Goal: Information Seeking & Learning: Compare options

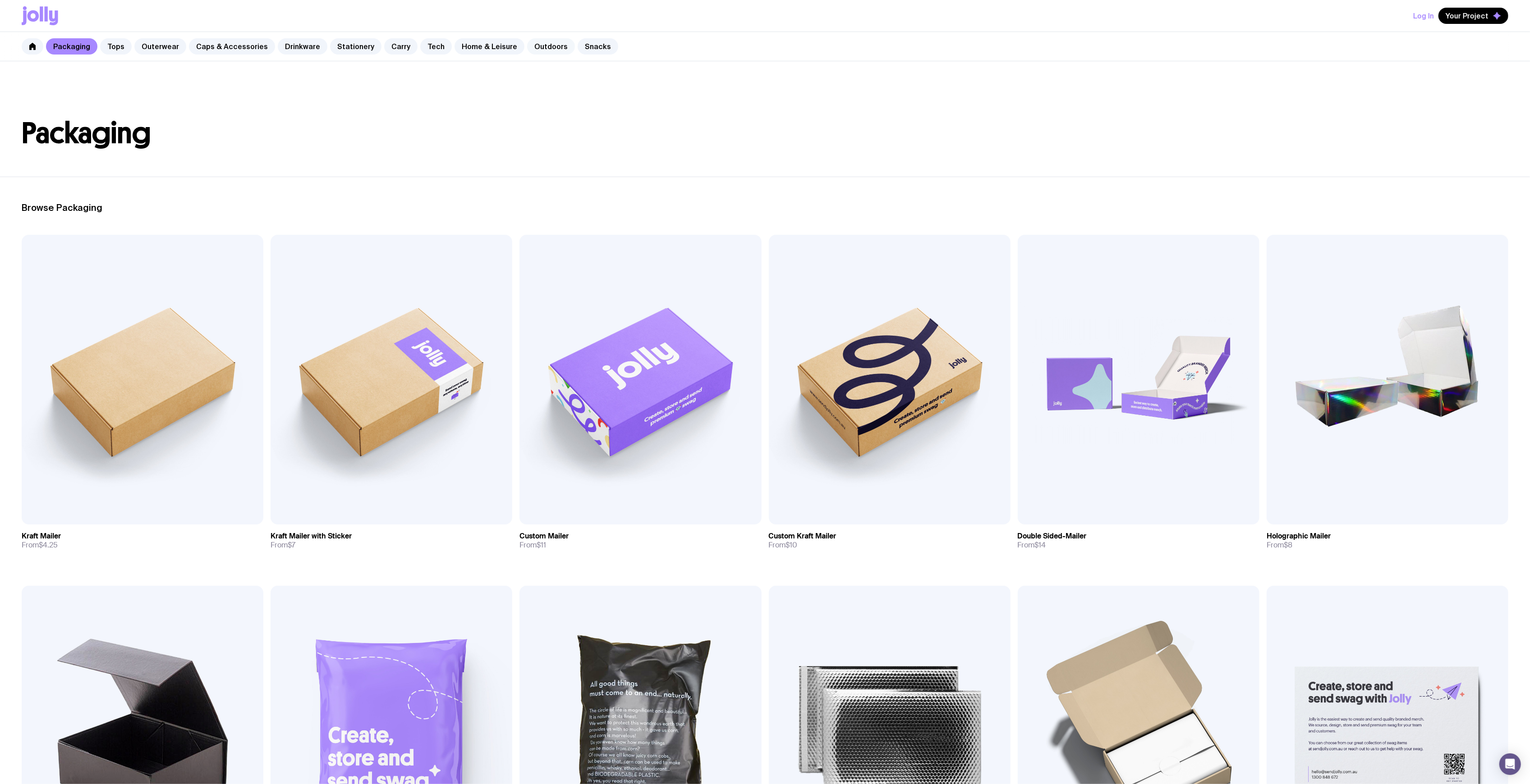
click at [537, 44] on link "Outdoors" at bounding box center [551, 47] width 47 height 16
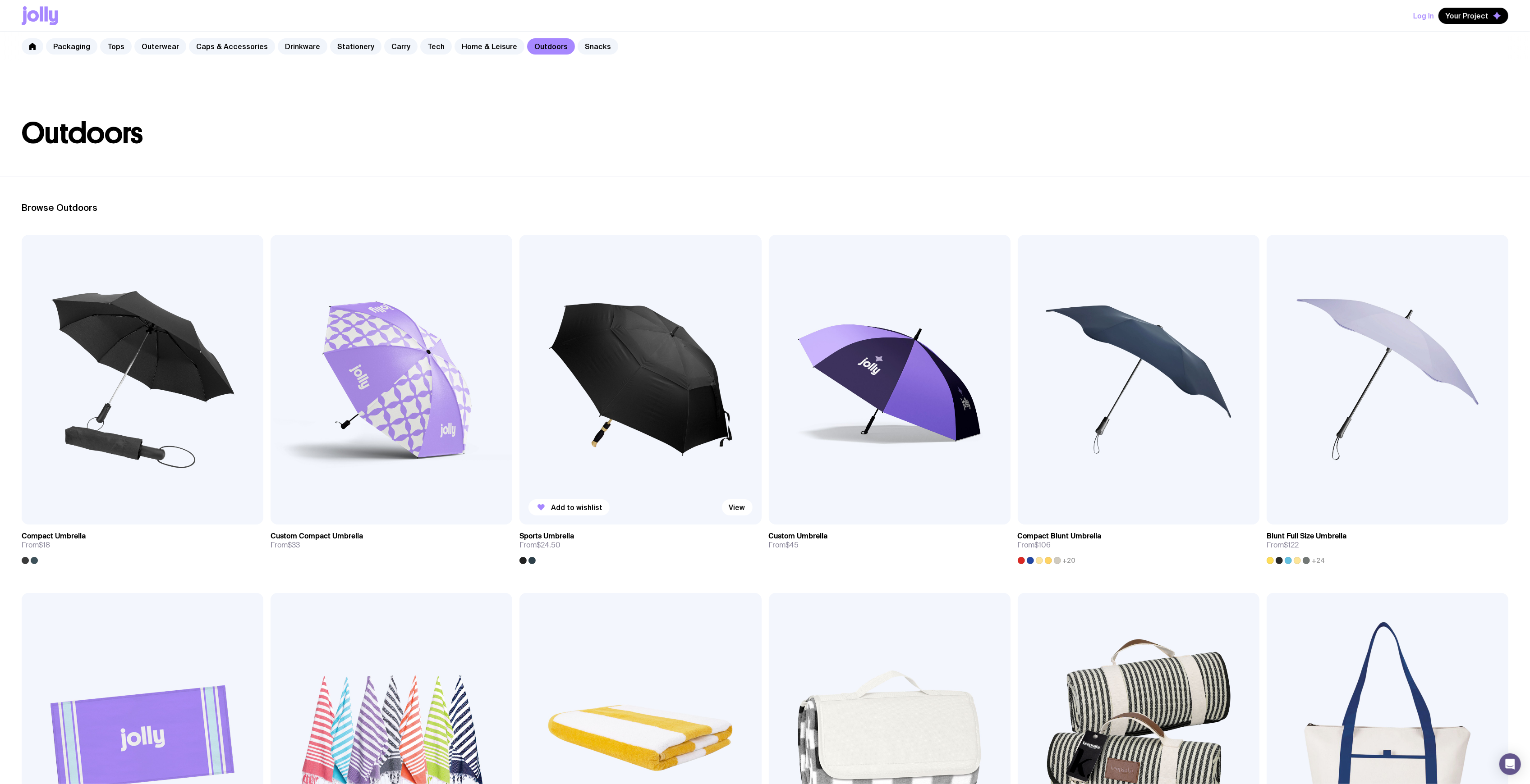
click at [606, 342] on img at bounding box center [640, 379] width 242 height 290
click at [670, 358] on img at bounding box center [640, 379] width 242 height 290
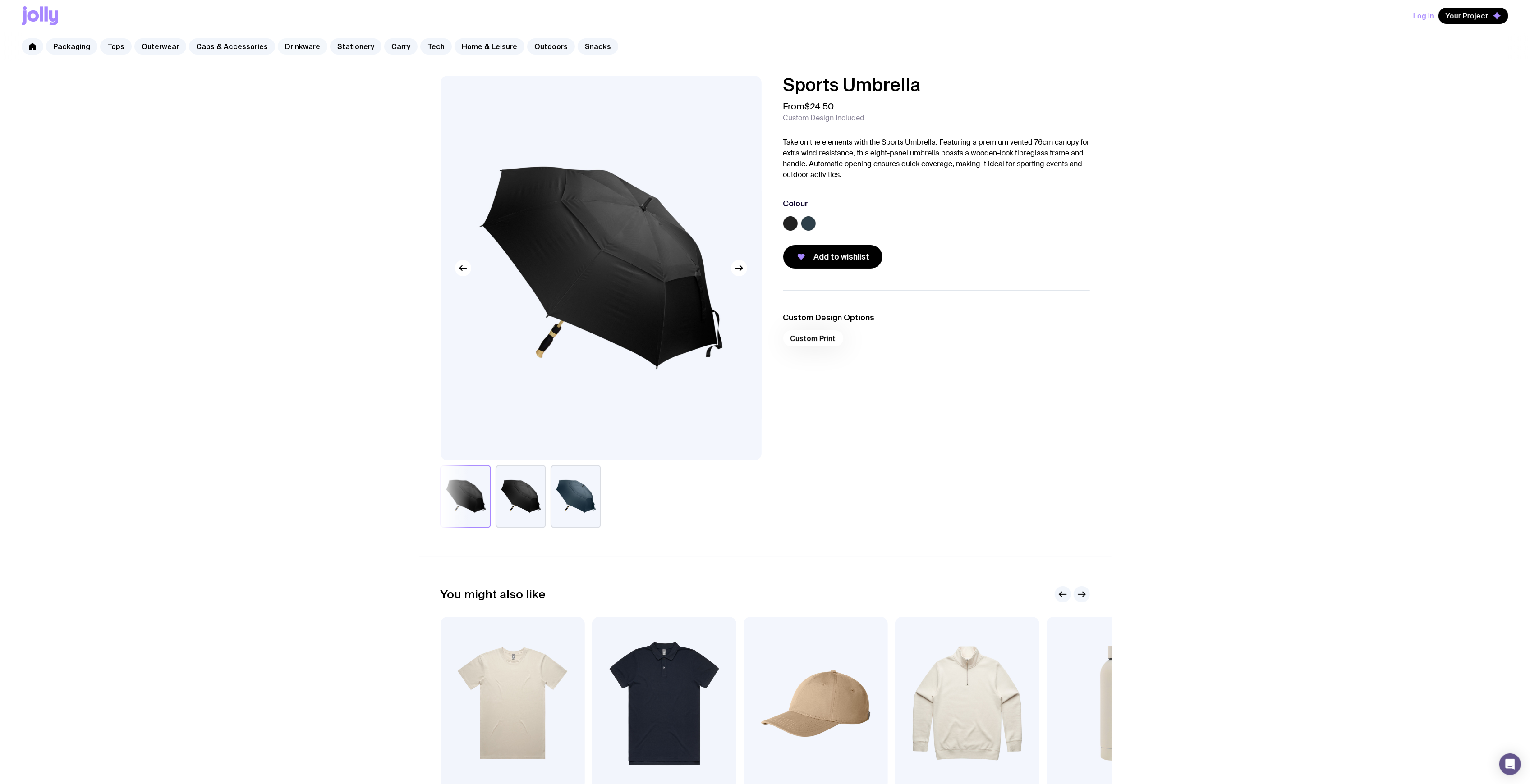
click at [283, 47] on link "Drinkware" at bounding box center [302, 47] width 49 height 16
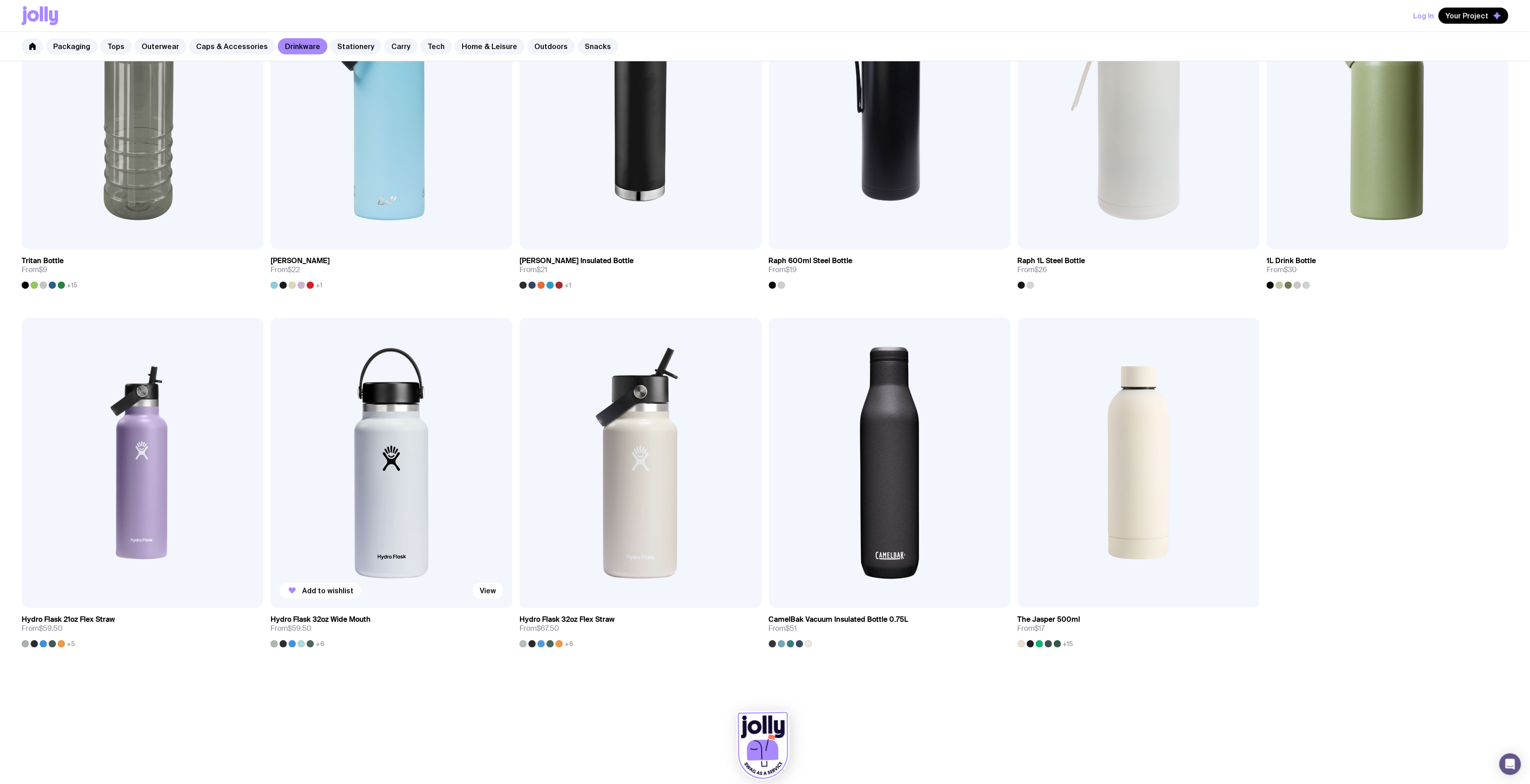
scroll to position [1010, 0]
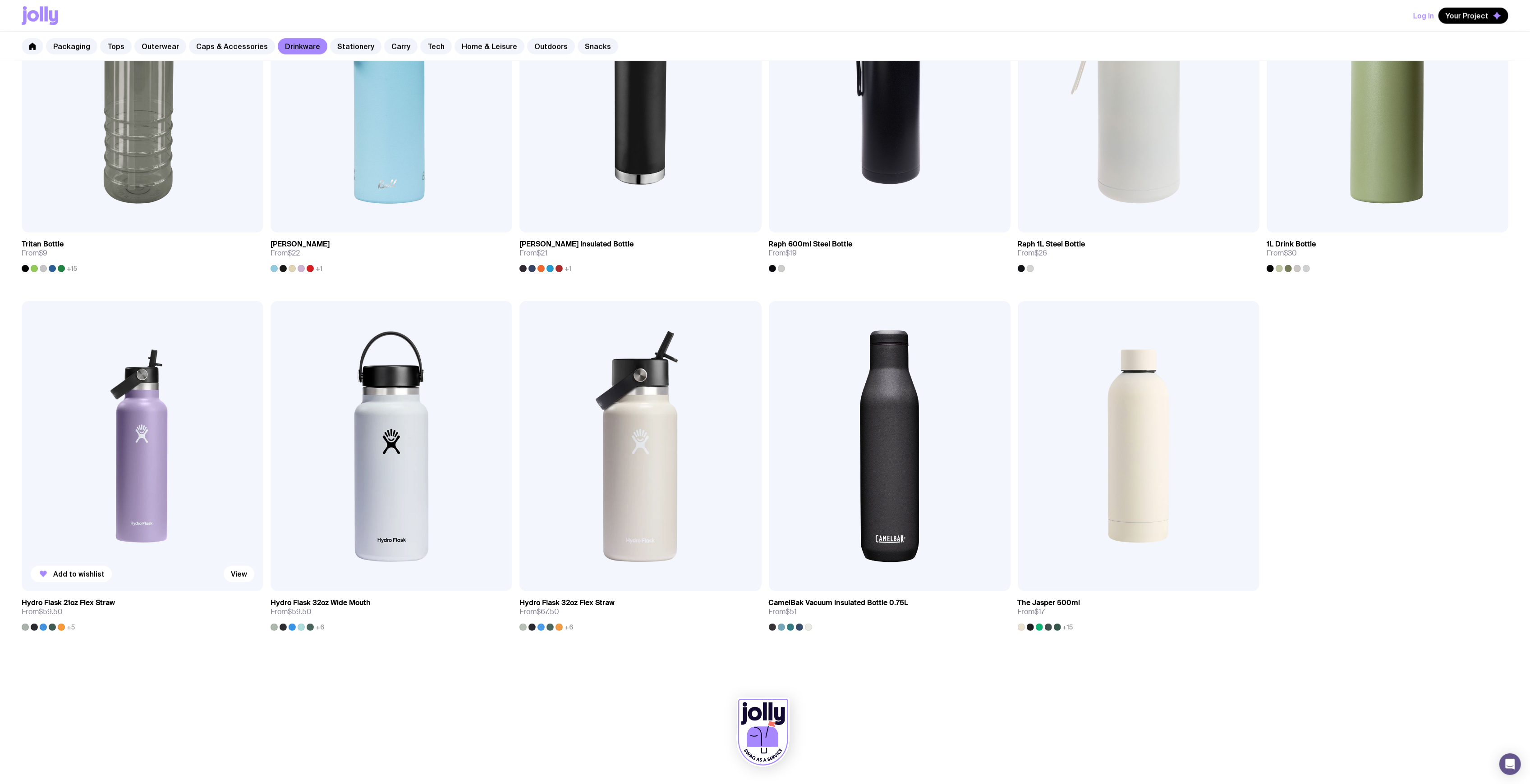
click at [137, 450] on img at bounding box center [142, 446] width 242 height 290
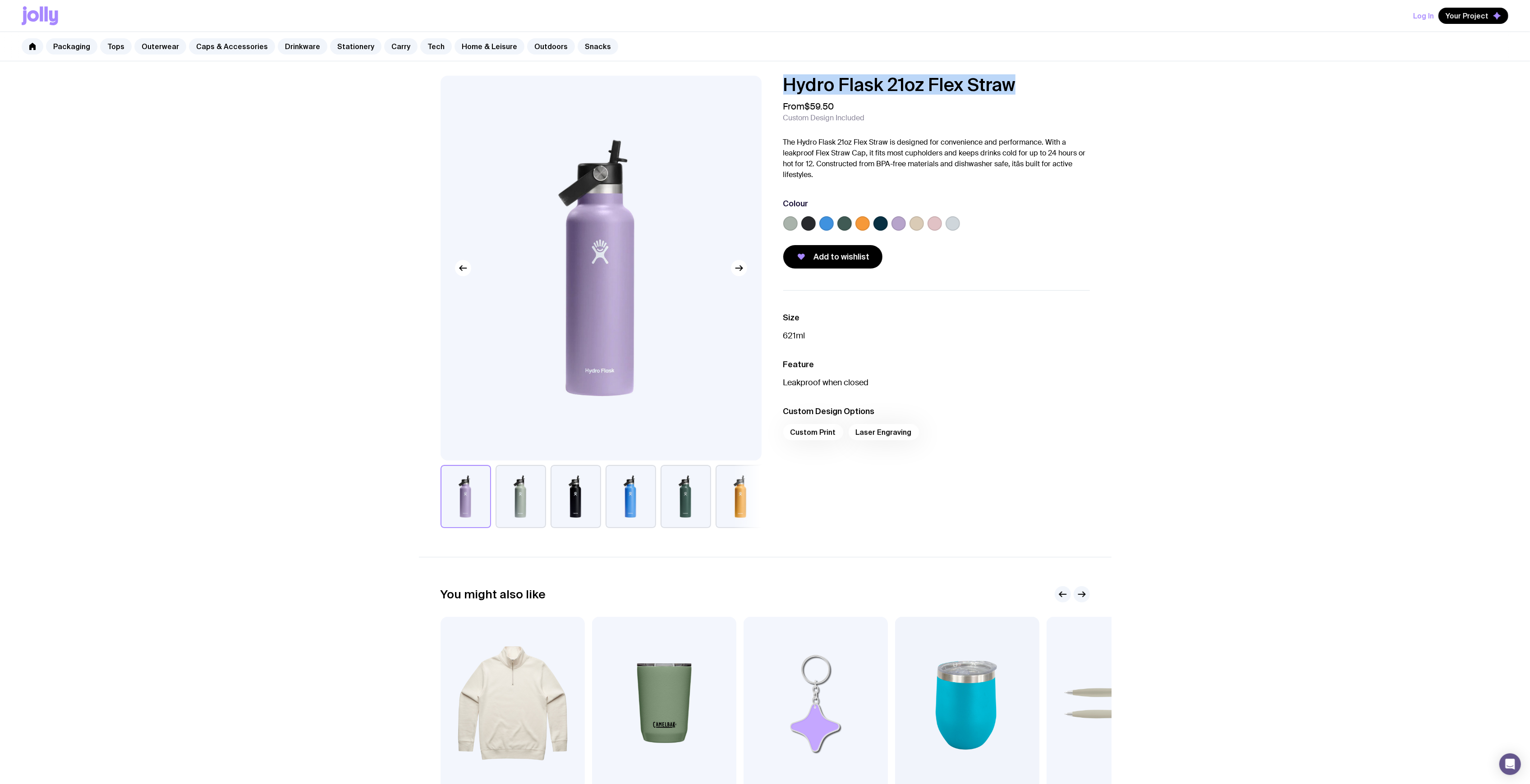
drag, startPoint x: 902, startPoint y: 88, endPoint x: 778, endPoint y: 87, distance: 124.0
click at [778, 87] on div "Hydro Flask 21oz Flex Straw From $59.50 Custom Design Included The Hydro Flask …" at bounding box center [929, 173] width 321 height 193
copy h1 "Hydro Flask 21oz Flex Straw"
click at [460, 45] on link "Home & Leisure" at bounding box center [490, 47] width 70 height 16
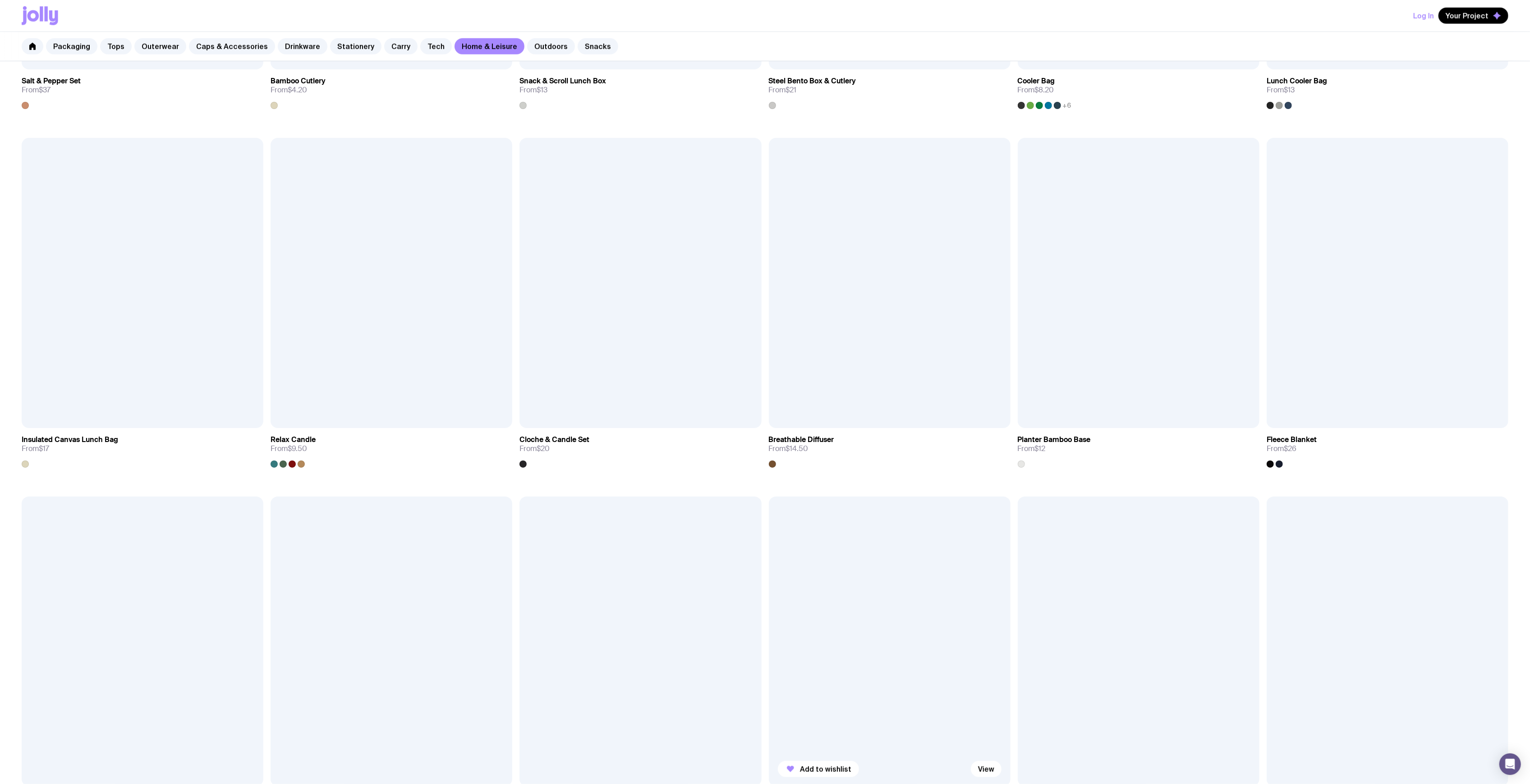
scroll to position [1142, 0]
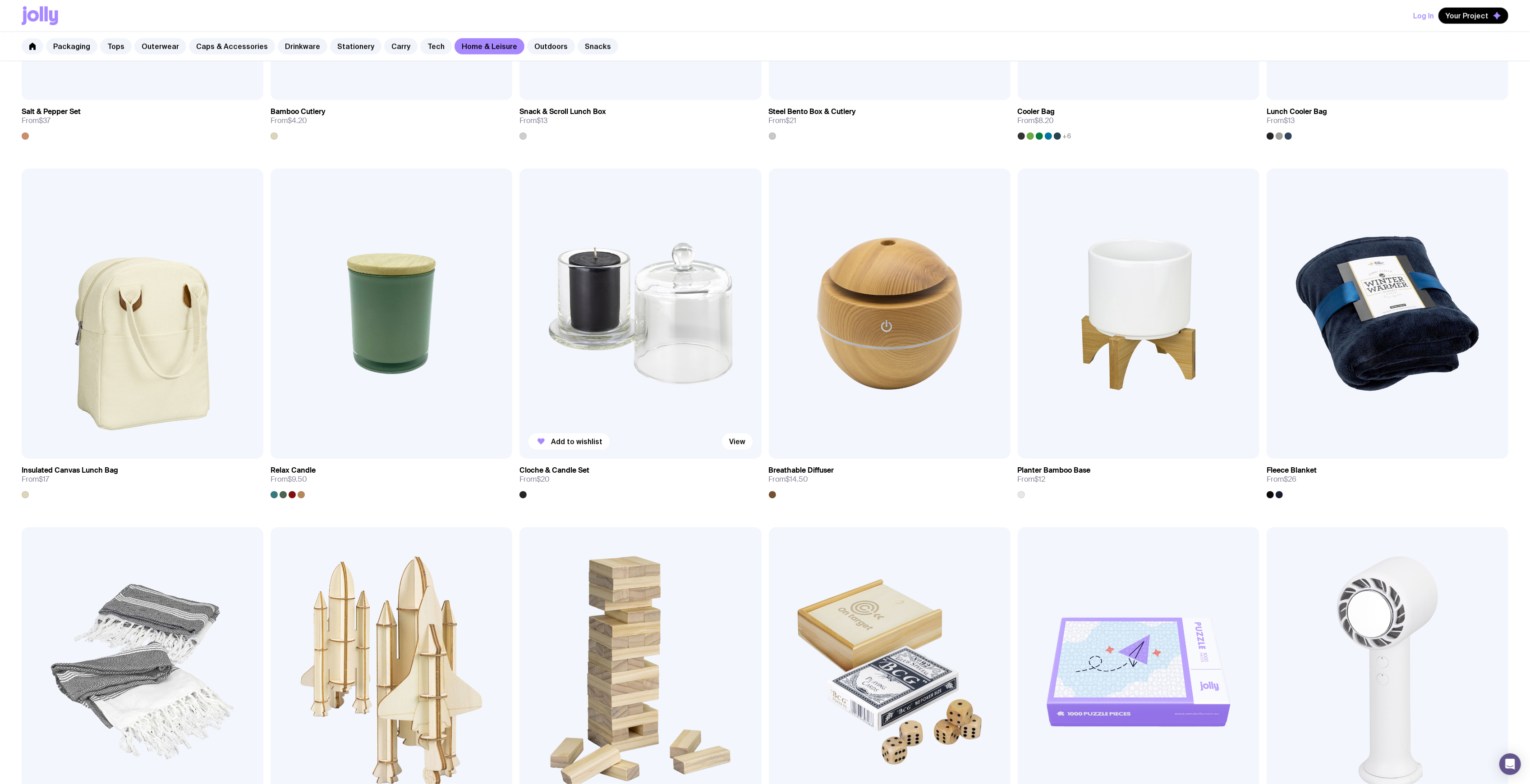
drag, startPoint x: 599, startPoint y: 298, endPoint x: 605, endPoint y: 302, distance: 7.2
click at [601, 300] on img at bounding box center [640, 313] width 242 height 290
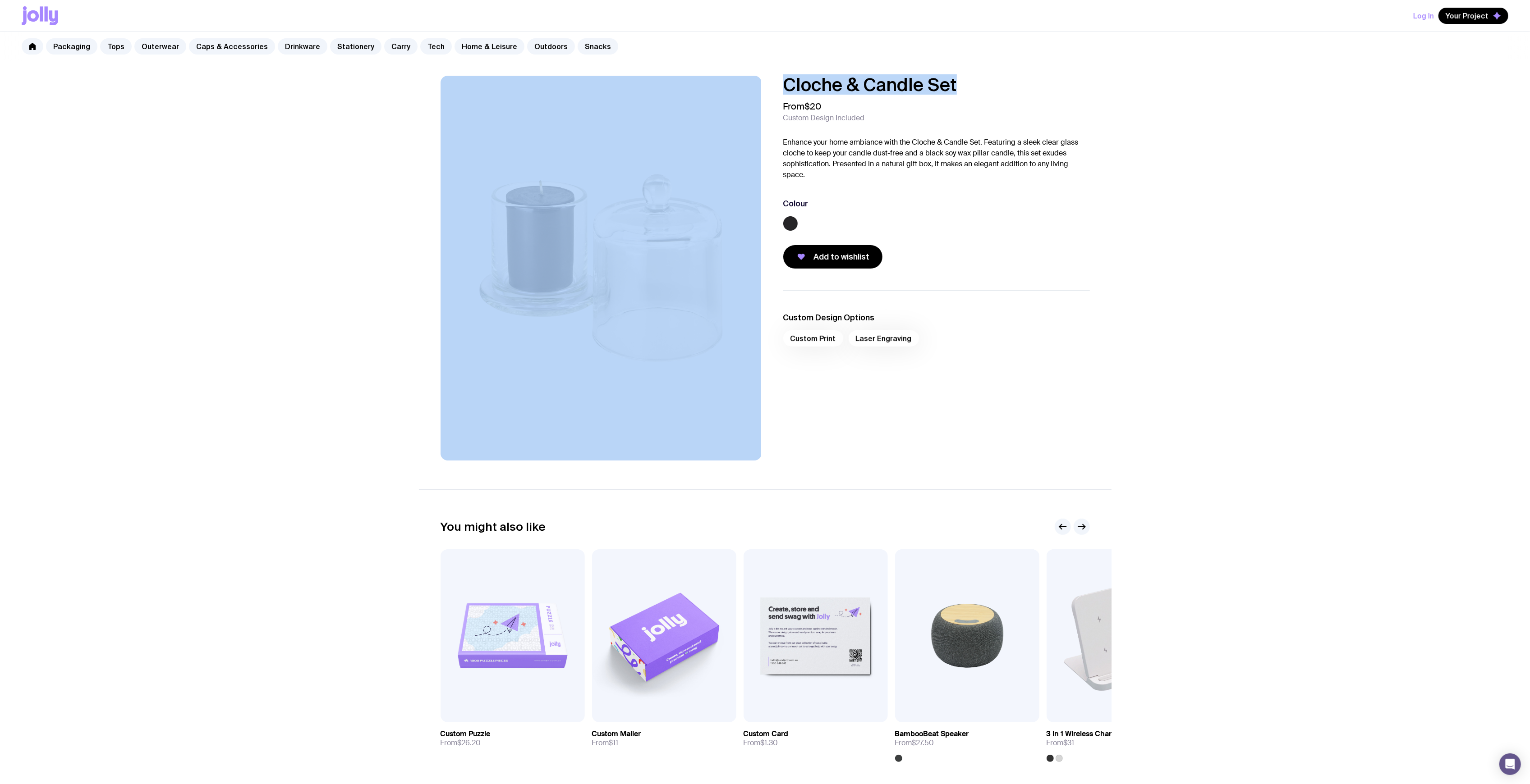
drag, startPoint x: 967, startPoint y: 84, endPoint x: 765, endPoint y: 90, distance: 202.1
click at [765, 90] on div "Cloche & Candle Set From $20 Custom Design Included Enhance your home ambiance …" at bounding box center [765, 268] width 693 height 385
copy div "Cloche & Candle Set"
click at [389, 46] on link "Carry" at bounding box center [400, 47] width 33 height 16
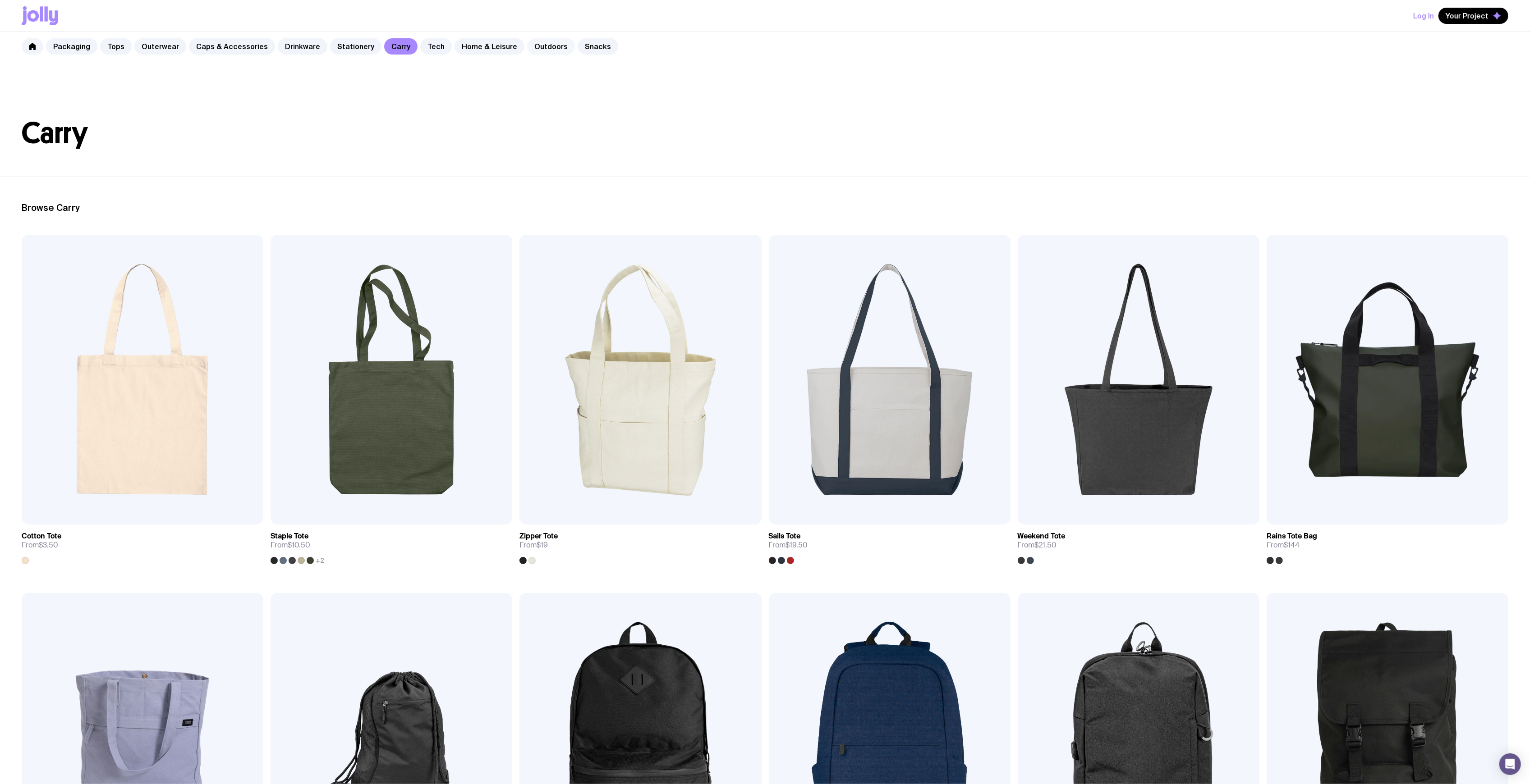
click at [527, 41] on link "Outdoors" at bounding box center [551, 47] width 47 height 16
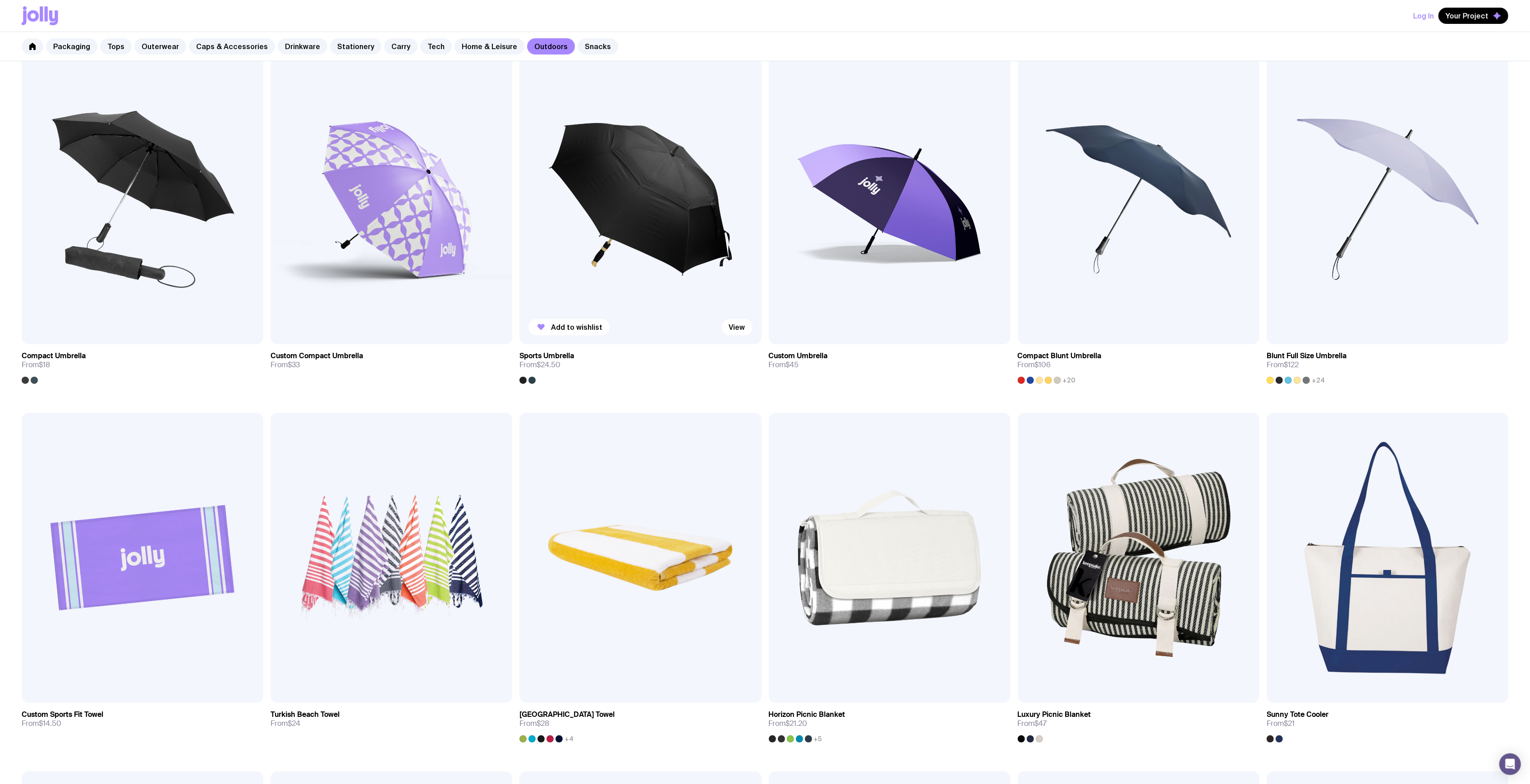
scroll to position [361, 0]
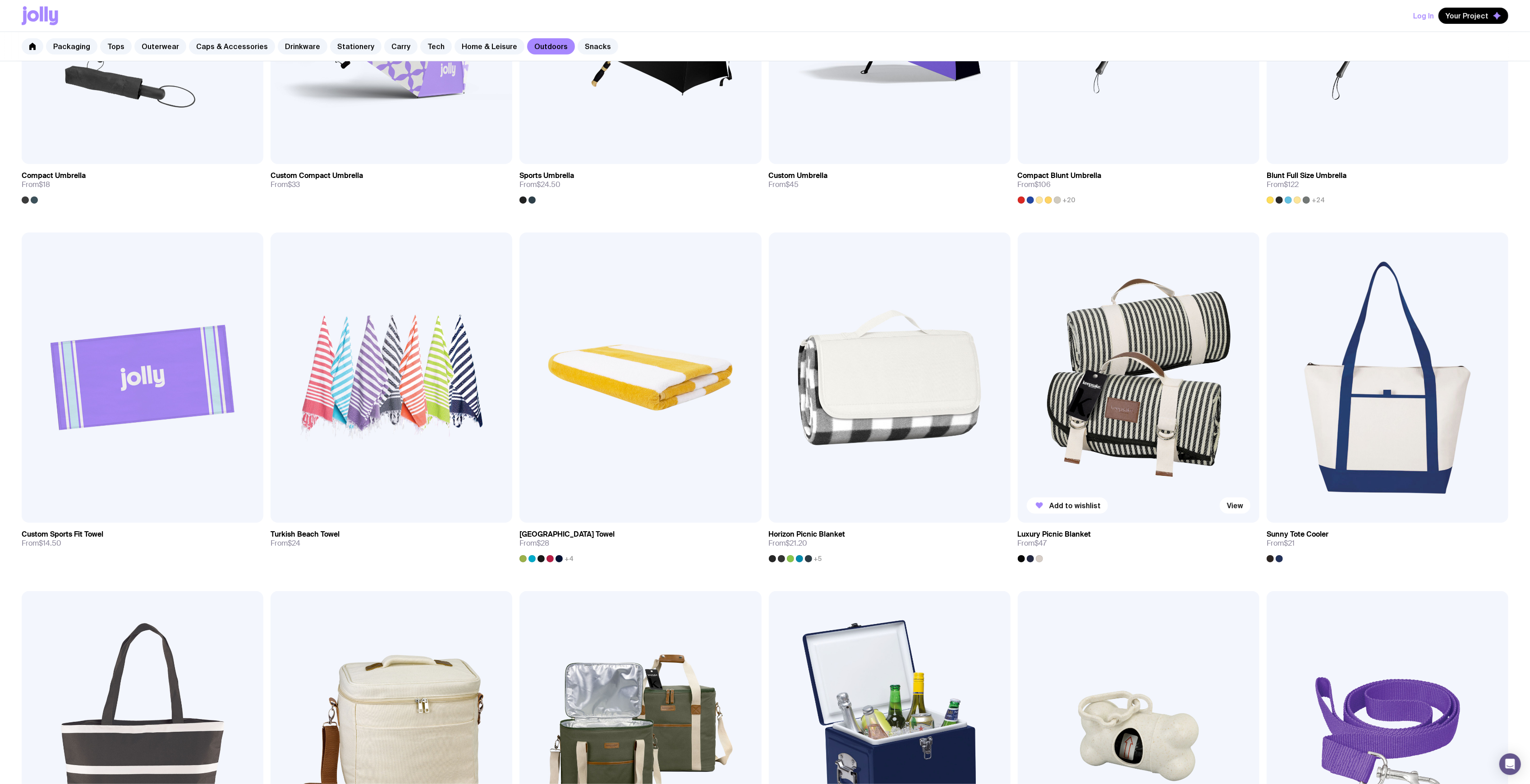
click at [1173, 390] on img at bounding box center [1139, 378] width 242 height 290
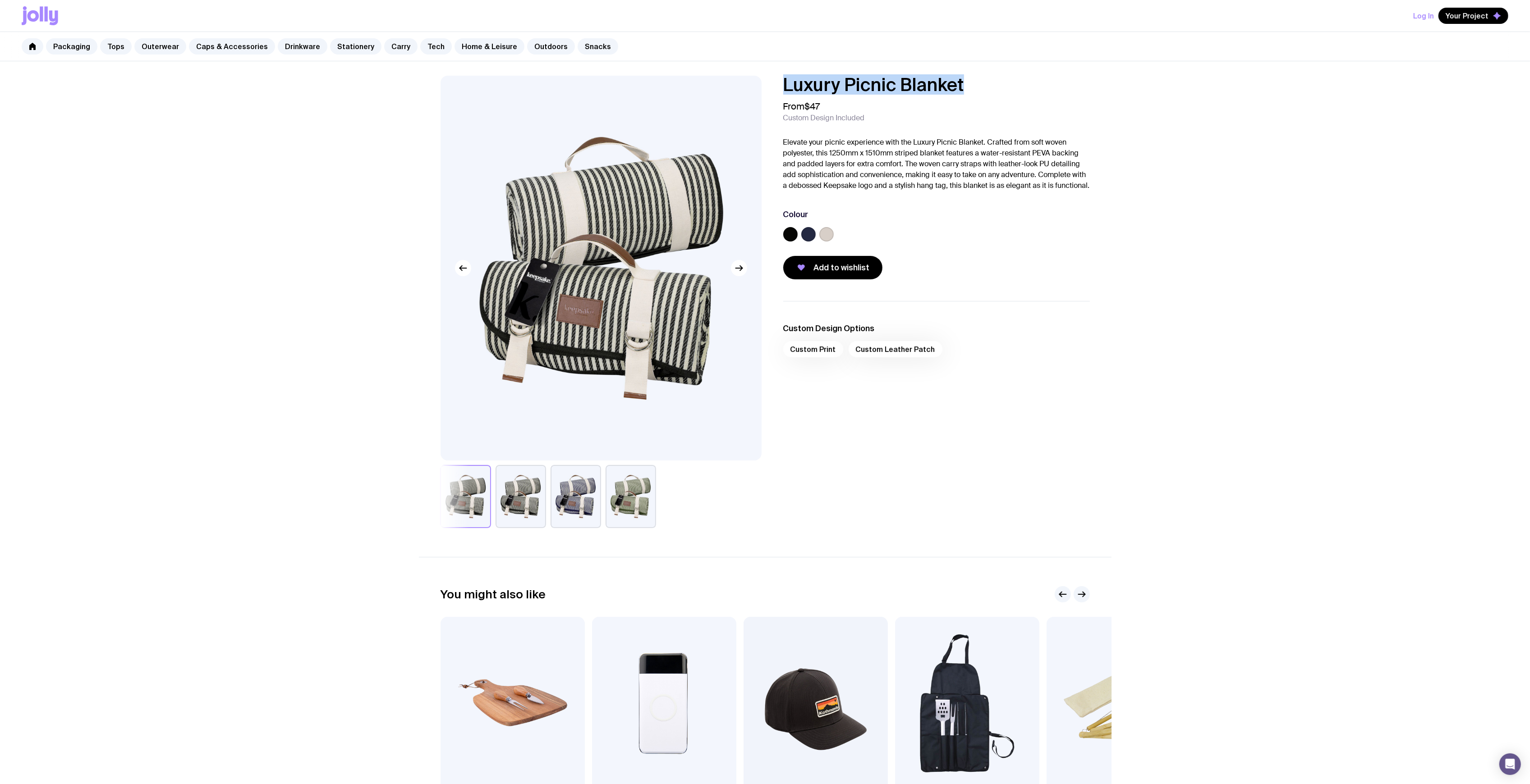
drag, startPoint x: 967, startPoint y: 82, endPoint x: 796, endPoint y: 85, distance: 171.0
click at [785, 82] on h1 "Luxury Picnic Blanket" at bounding box center [936, 85] width 306 height 18
copy h1 "Luxury Picnic Blanket"
click at [109, 54] on link "Tops" at bounding box center [115, 47] width 31 height 16
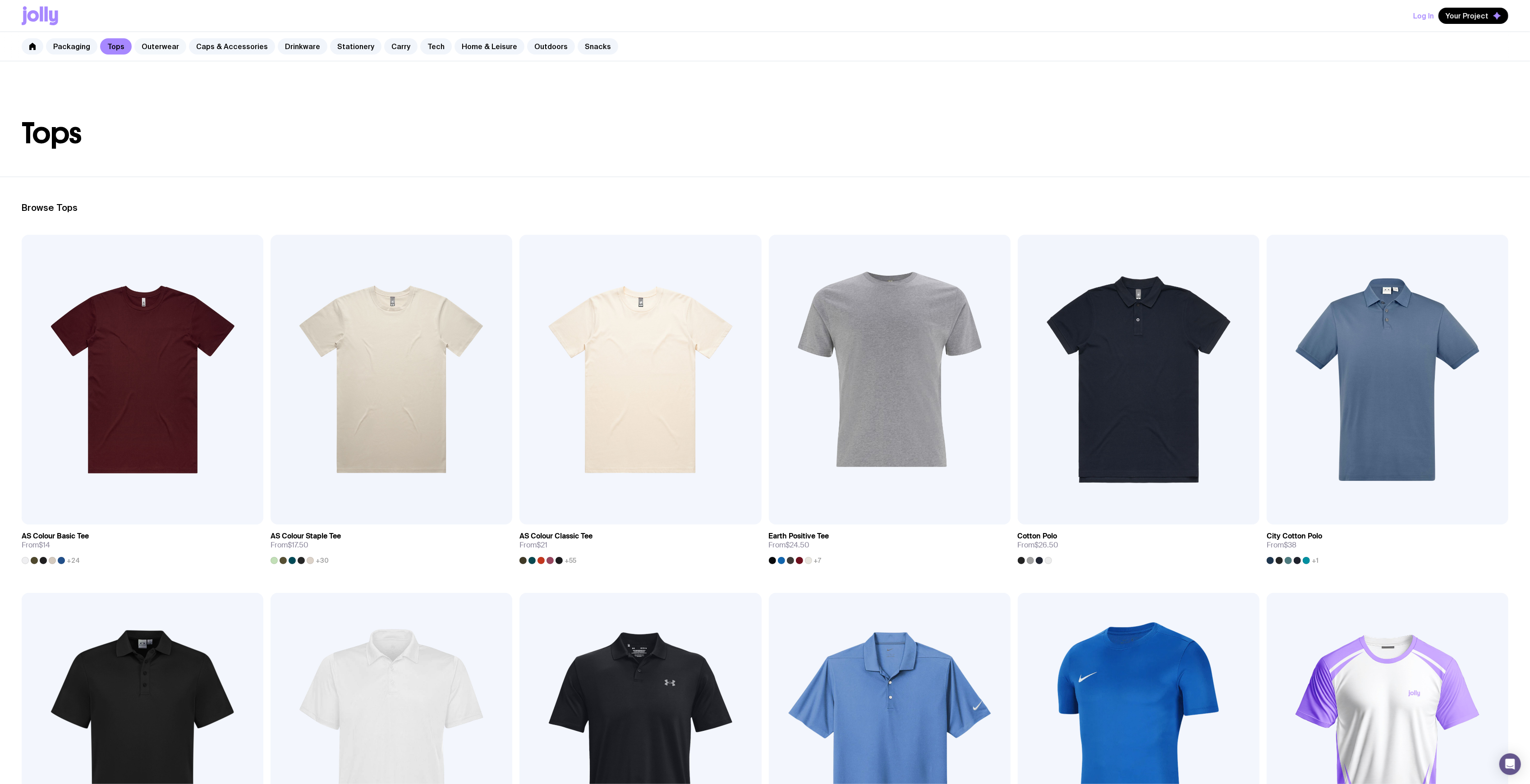
click at [142, 53] on link "Outerwear" at bounding box center [160, 47] width 52 height 16
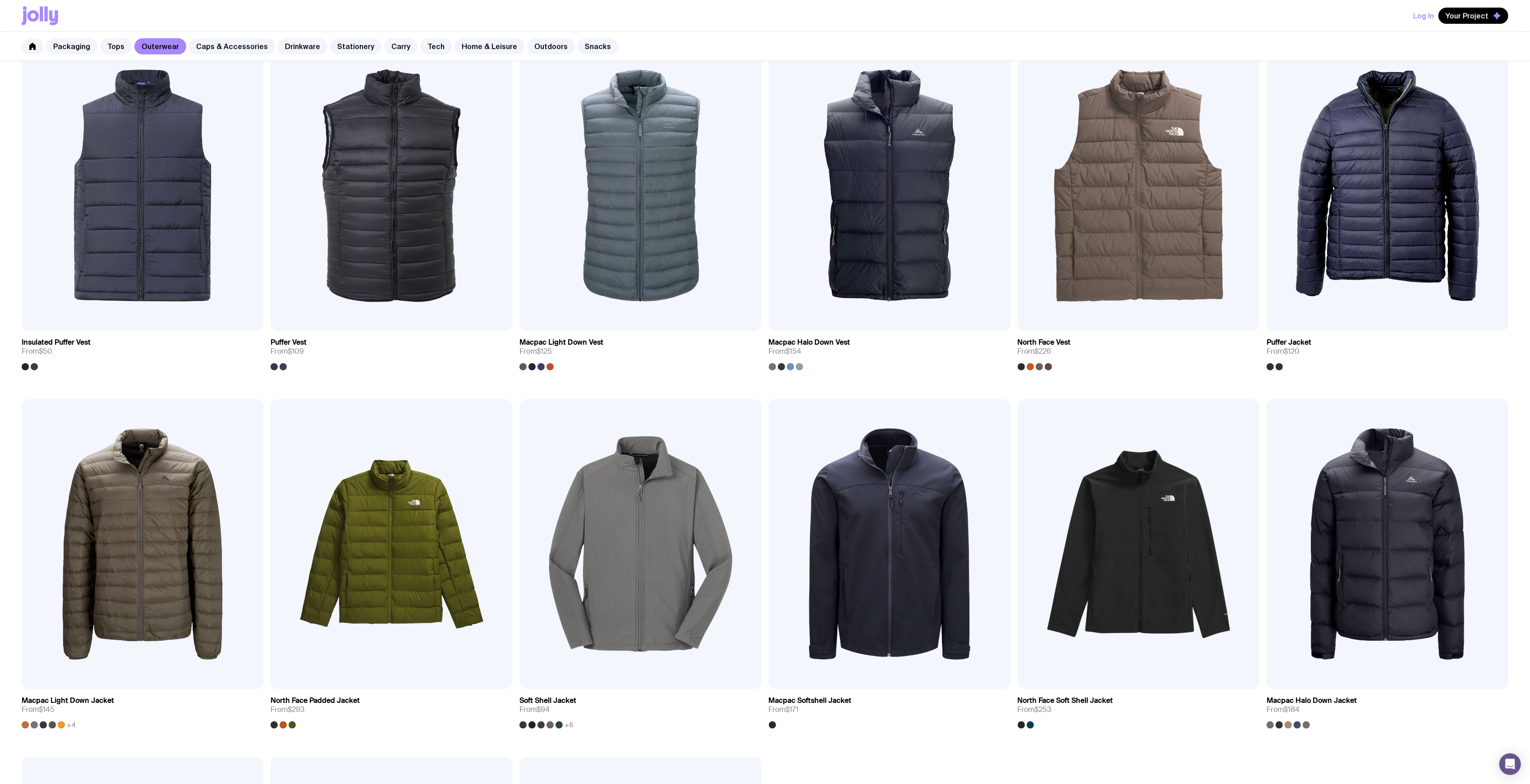
scroll to position [541, 0]
